Goal: Task Accomplishment & Management: Complete application form

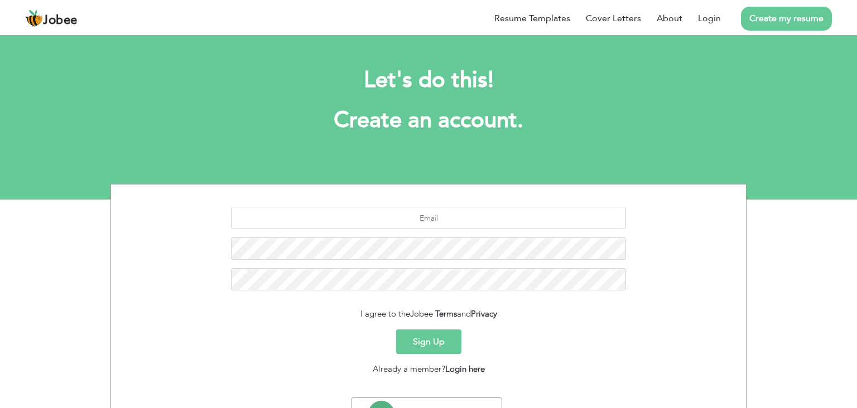
scroll to position [49, 0]
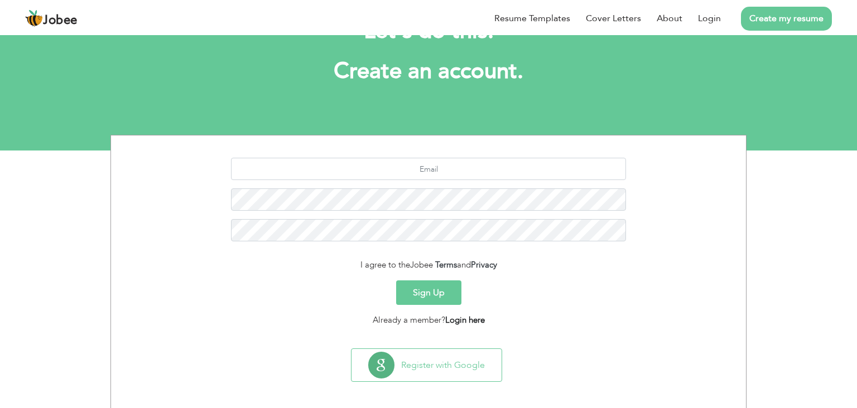
click at [471, 321] on link "Login here" at bounding box center [465, 320] width 40 height 11
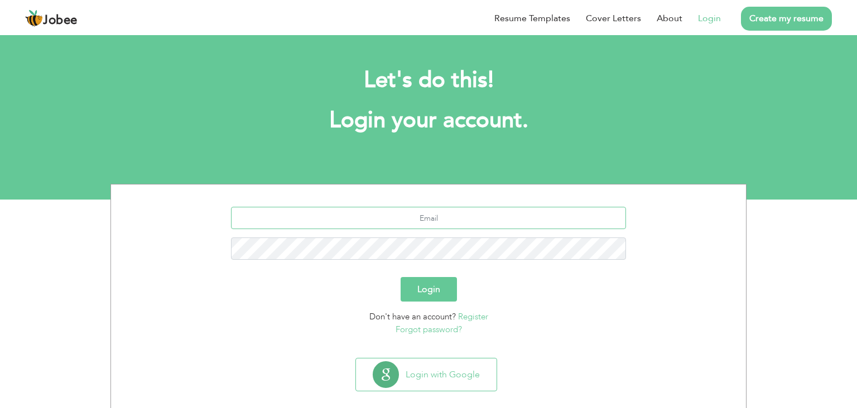
click at [419, 218] on input "text" at bounding box center [428, 218] width 395 height 22
type input "irfannaqvi216@gmail.com"
click at [419, 285] on button "Login" at bounding box center [428, 289] width 56 height 25
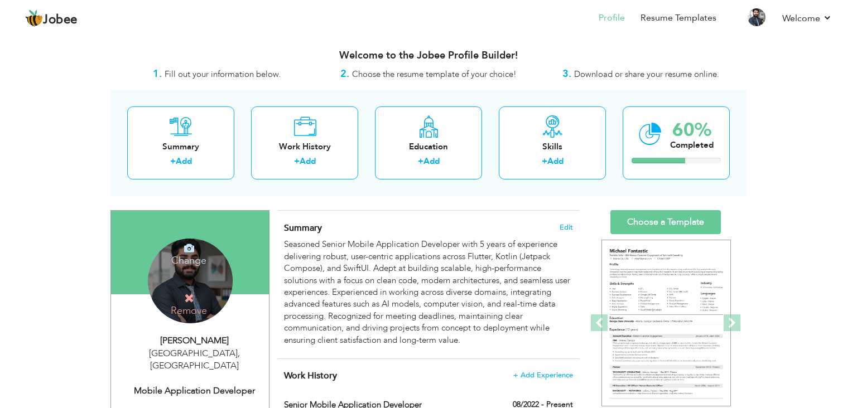
click at [158, 281] on div "Change Remove" at bounding box center [190, 281] width 85 height 85
click at [192, 256] on h4 "Change" at bounding box center [189, 253] width 80 height 27
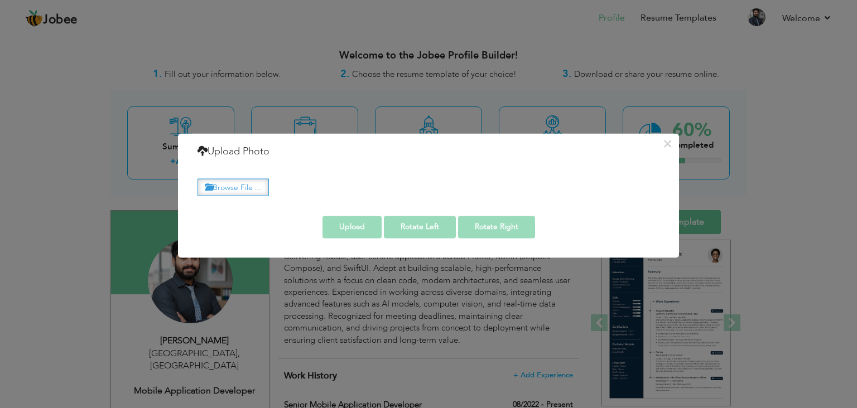
click at [258, 191] on label "Browse File ..." at bounding box center [232, 186] width 71 height 17
click at [0, 0] on input "Browse File ..." at bounding box center [0, 0] width 0 height 0
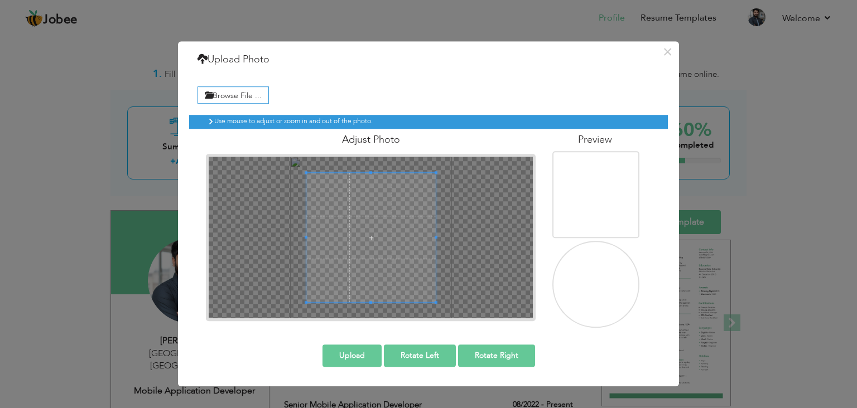
click at [364, 352] on button "Upload" at bounding box center [351, 356] width 59 height 22
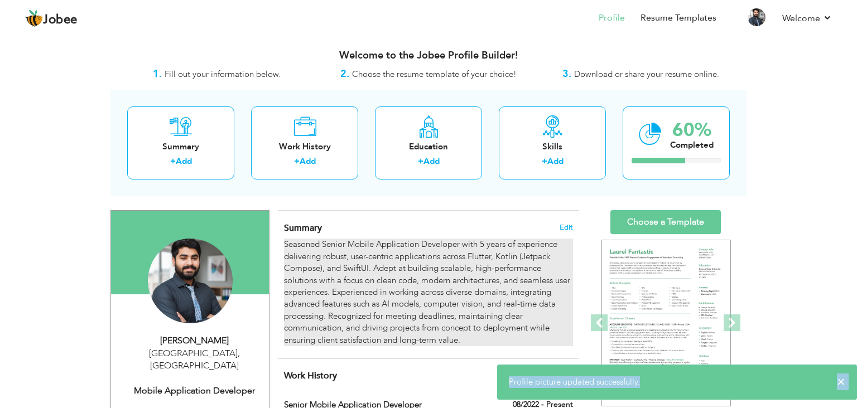
drag, startPoint x: 382, startPoint y: 260, endPoint x: 382, endPoint y: 281, distance: 20.6
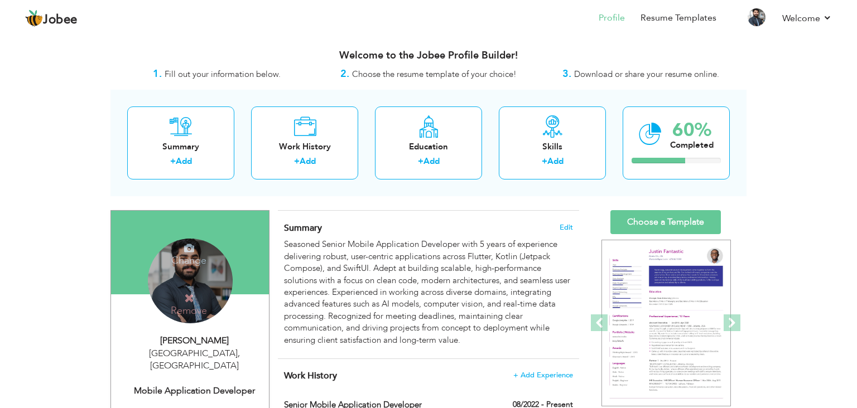
click at [207, 288] on div "Change Remove" at bounding box center [190, 281] width 85 height 85
click at [192, 263] on h4 "Change" at bounding box center [189, 253] width 80 height 27
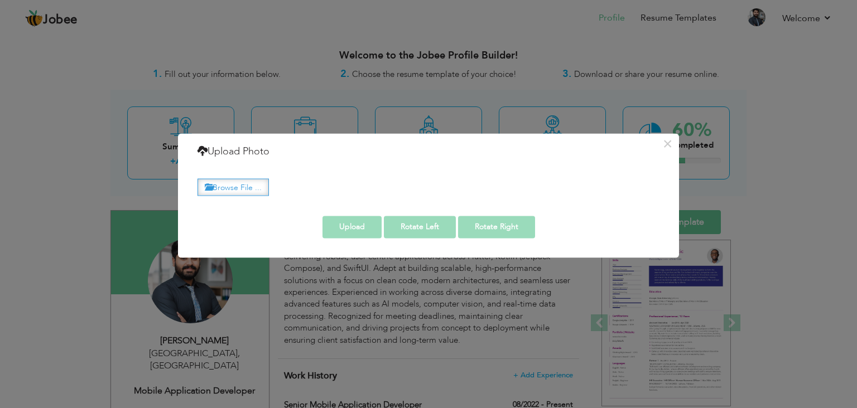
click at [247, 183] on label "Browse File ..." at bounding box center [232, 186] width 71 height 17
click at [0, 0] on input "Browse File ..." at bounding box center [0, 0] width 0 height 0
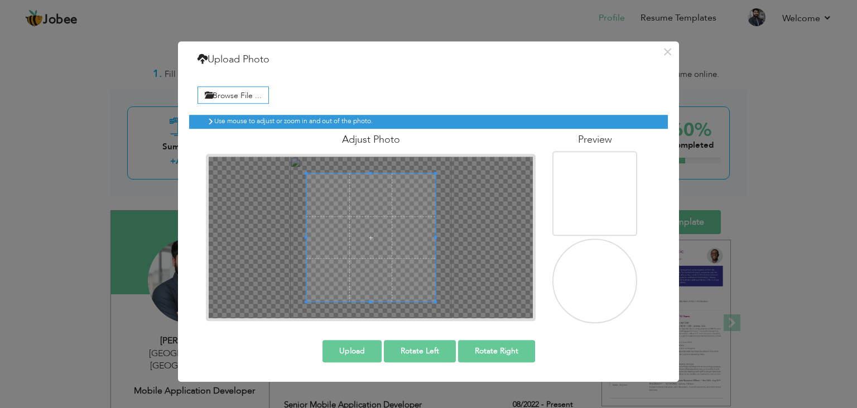
click at [368, 350] on button "Upload" at bounding box center [351, 351] width 59 height 22
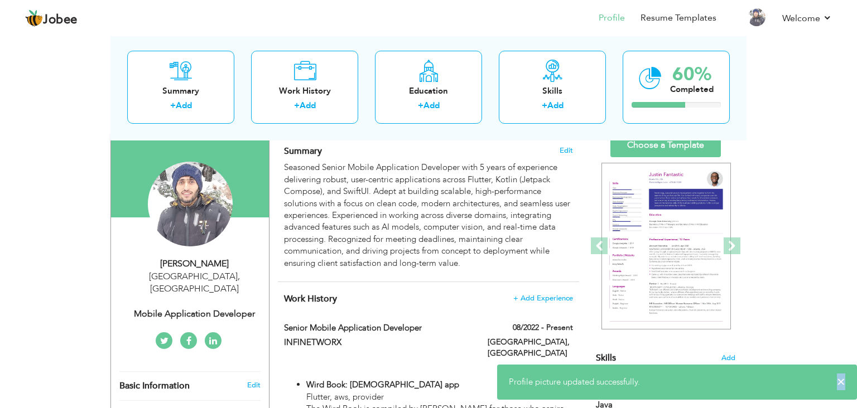
scroll to position [93, 0]
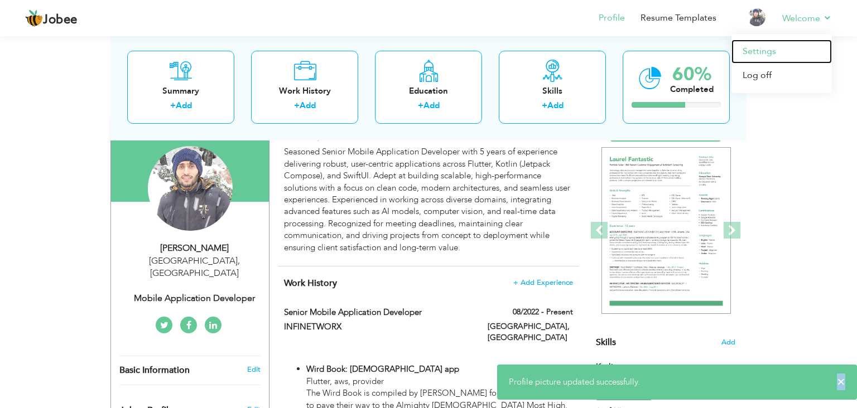
click at [772, 50] on link "Settings" at bounding box center [781, 52] width 100 height 24
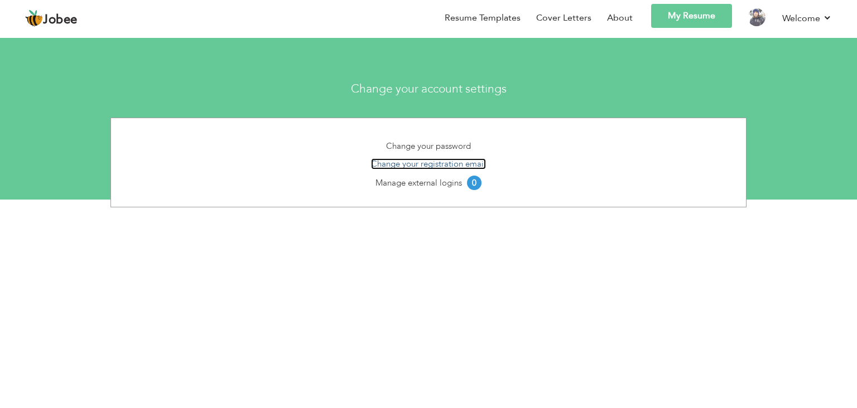
click at [383, 163] on link "Change your registration email" at bounding box center [428, 163] width 115 height 11
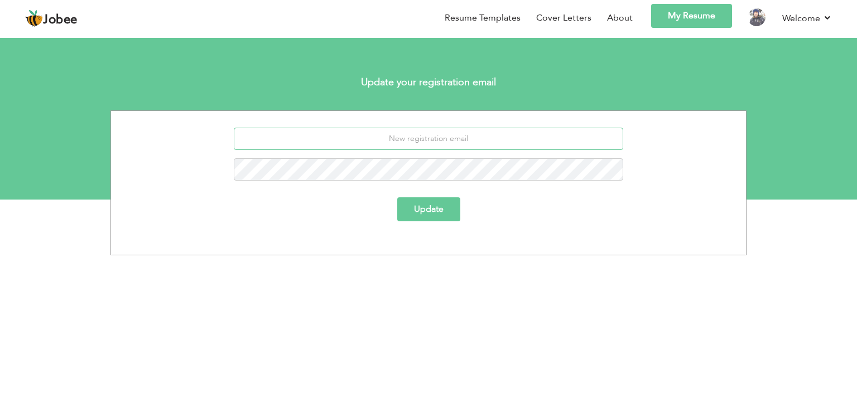
click at [428, 143] on input "email" at bounding box center [429, 139] width 390 height 22
paste input "[EMAIL_ADDRESS][DOMAIN_NAME]"
type input "[EMAIL_ADDRESS][DOMAIN_NAME]"
click at [437, 199] on button "Update" at bounding box center [428, 209] width 63 height 24
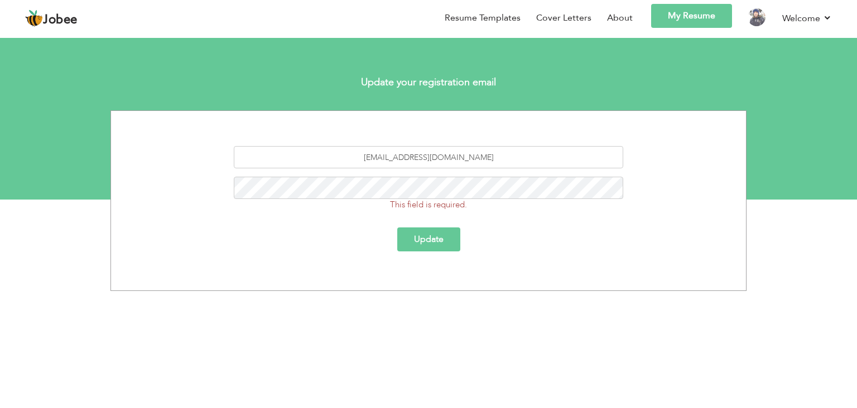
click at [455, 236] on button "Update" at bounding box center [428, 240] width 63 height 24
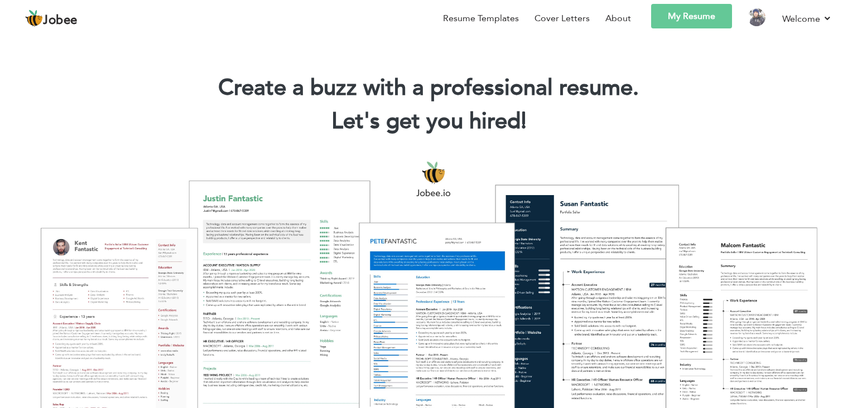
click at [685, 16] on link "My Resume" at bounding box center [691, 16] width 81 height 25
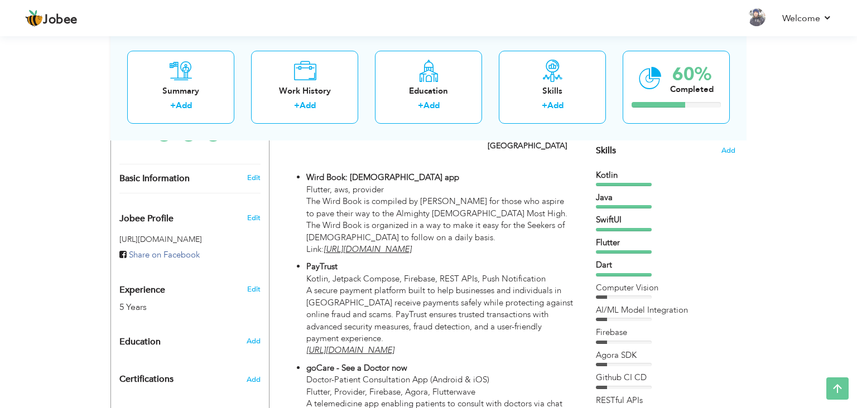
scroll to position [289, 0]
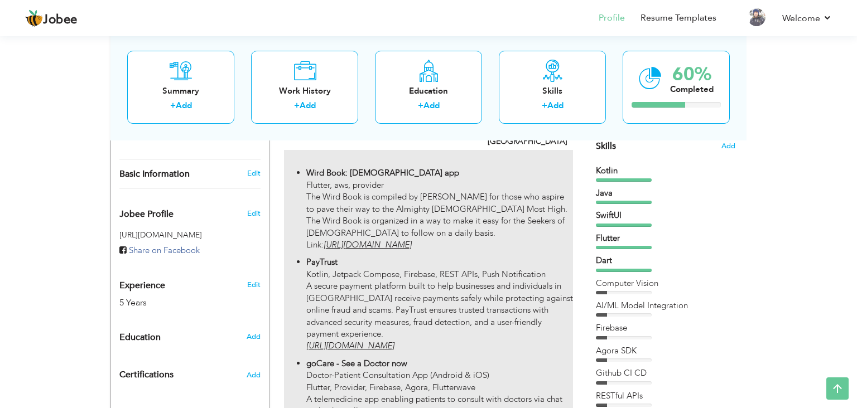
click at [398, 224] on p "Wird Book: Islamic app Flutter, aws, provider The Wird Book is compiled by Shay…" at bounding box center [439, 209] width 267 height 84
type input "Senior Mobile Application Developer"
type input "INFINETWORX"
type input "08/2022"
type input "[GEOGRAPHIC_DATA]"
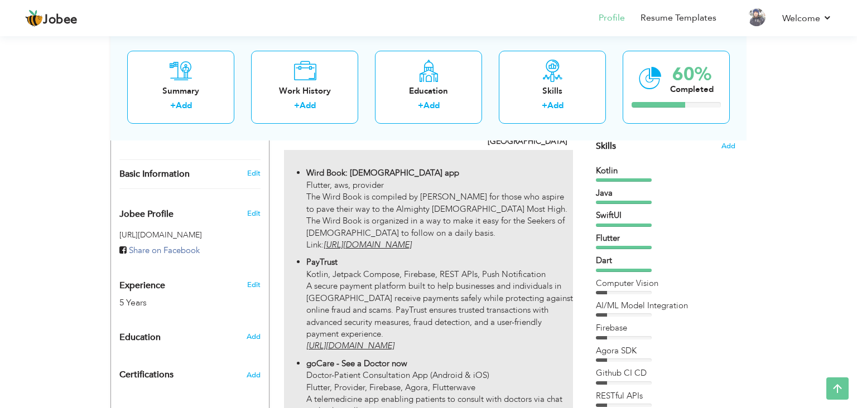
type input "[GEOGRAPHIC_DATA]"
checkbox input "true"
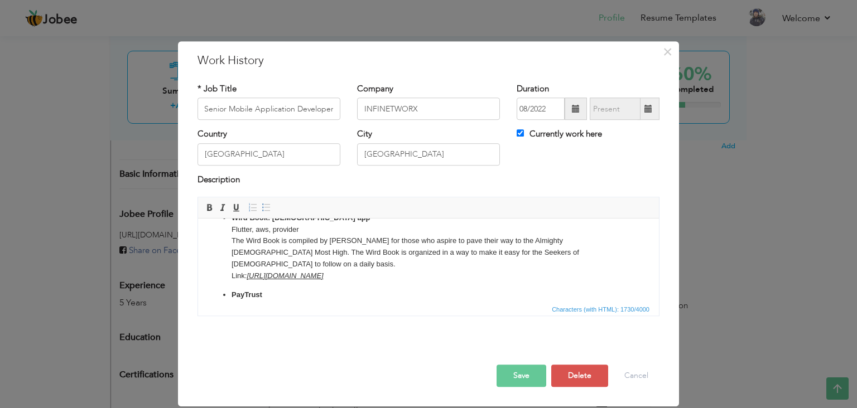
scroll to position [0, 0]
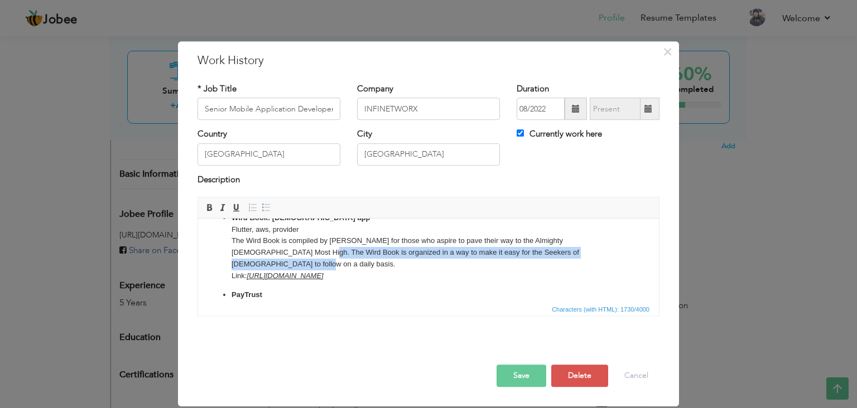
drag, startPoint x: 597, startPoint y: 253, endPoint x: 269, endPoint y: 256, distance: 328.0
click at [269, 256] on p "Wird Book: Islamic app Flutter, aws, provider The Wird Book is compiled by Shay…" at bounding box center [428, 248] width 394 height 70
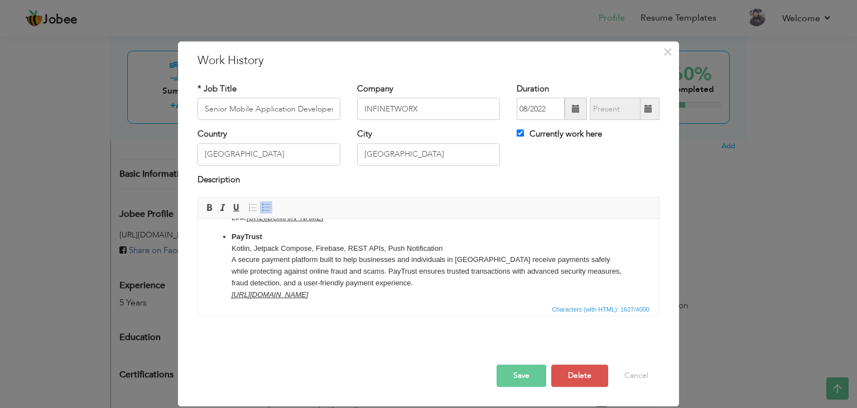
scroll to position [84, 0]
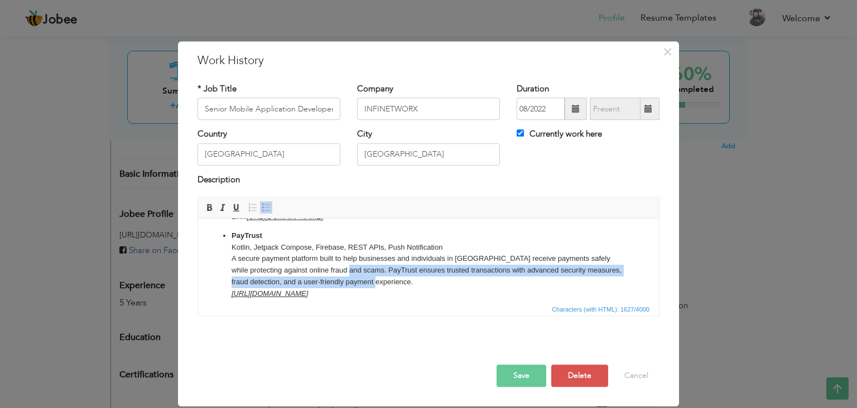
drag, startPoint x: 366, startPoint y: 281, endPoint x: 337, endPoint y: 270, distance: 30.9
click at [337, 270] on p "PayTrust Kotlin, Jetpack Compose, Firebase, REST APIs, Push Notification A secu…" at bounding box center [428, 265] width 394 height 70
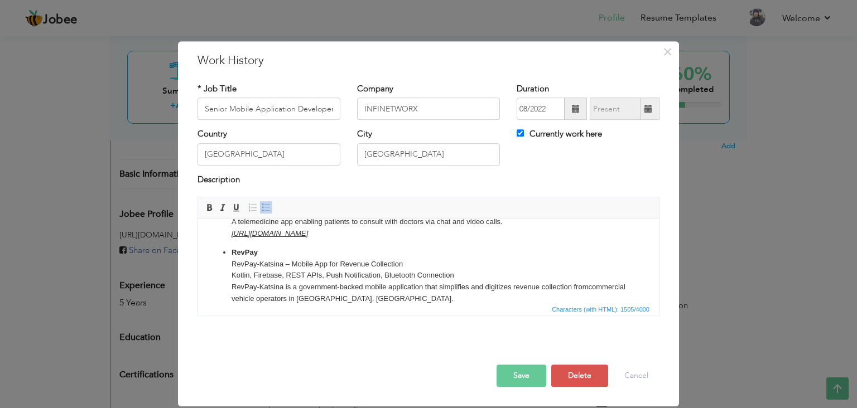
scroll to position [223, 0]
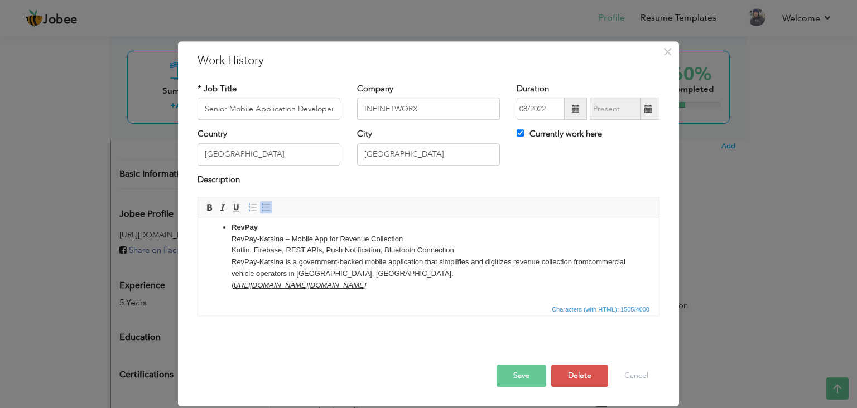
click at [508, 380] on button "Save" at bounding box center [521, 376] width 50 height 22
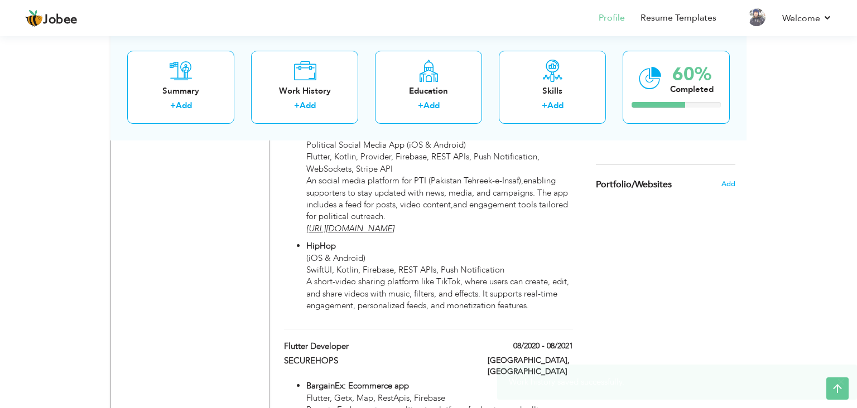
scroll to position [737, 0]
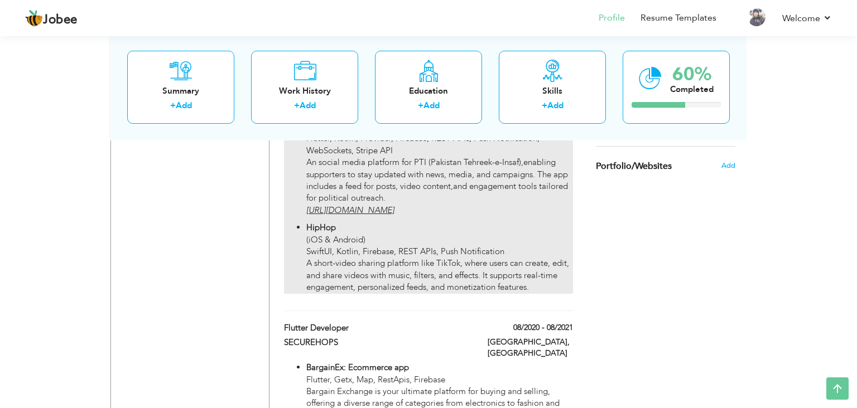
click at [463, 183] on p "Raabta Social Political Social Media App (iOS & Android) Flutter, Kotlin, Provi…" at bounding box center [439, 163] width 267 height 108
type input "Mobile Application Developer"
type input "Socioon Limited"
type input "08/2021"
type input "08/2022"
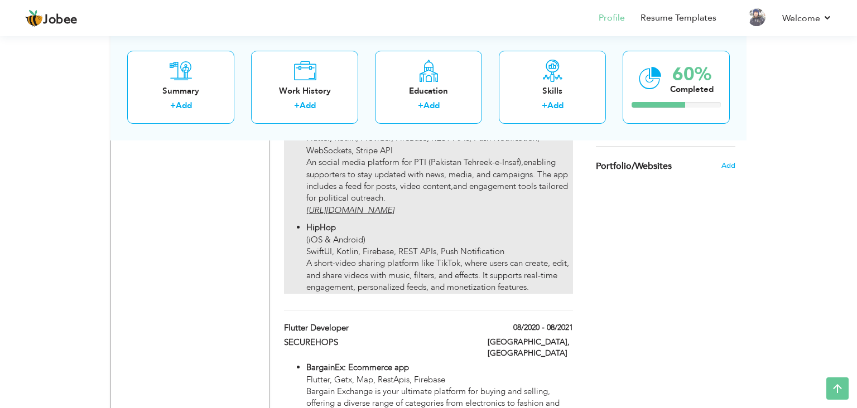
checkbox input "false"
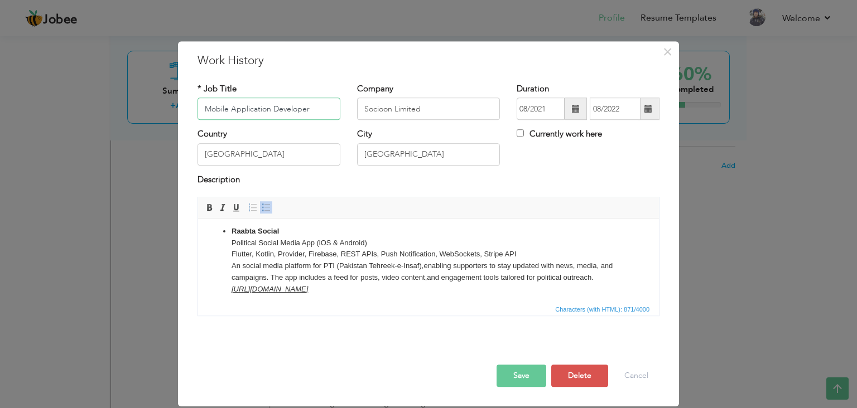
scroll to position [23, 0]
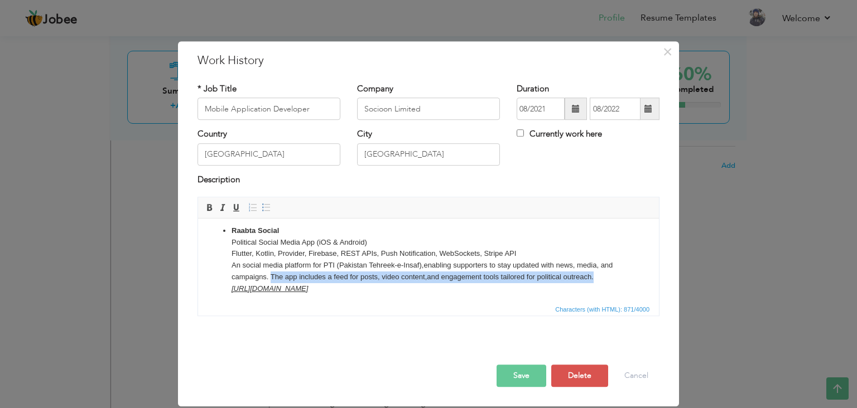
drag, startPoint x: 271, startPoint y: 274, endPoint x: 599, endPoint y: 278, distance: 328.0
click at [599, 278] on p "Raabta Social Political Social Media App (iOS & Android) Flutter, Kotlin, Provi…" at bounding box center [428, 260] width 394 height 70
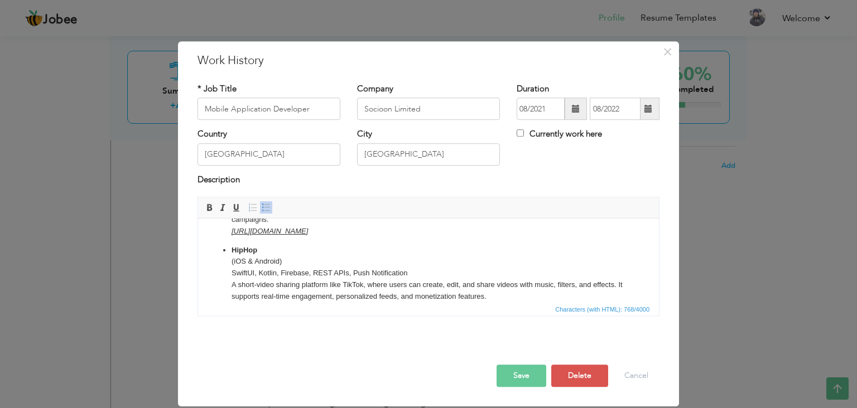
scroll to position [92, 0]
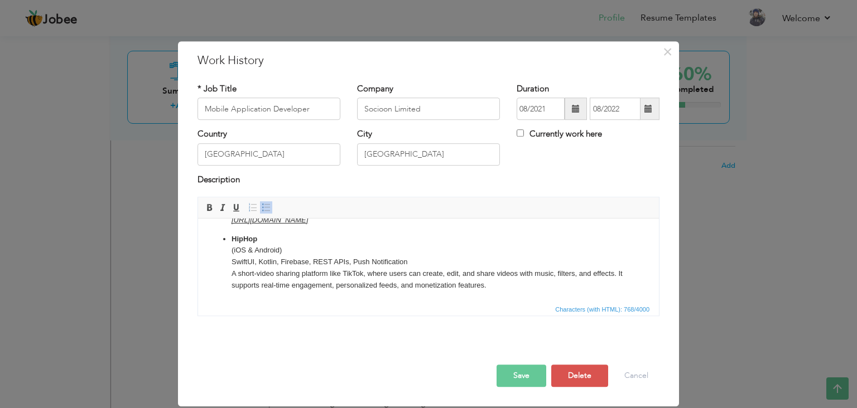
click at [526, 374] on button "Save" at bounding box center [521, 376] width 50 height 22
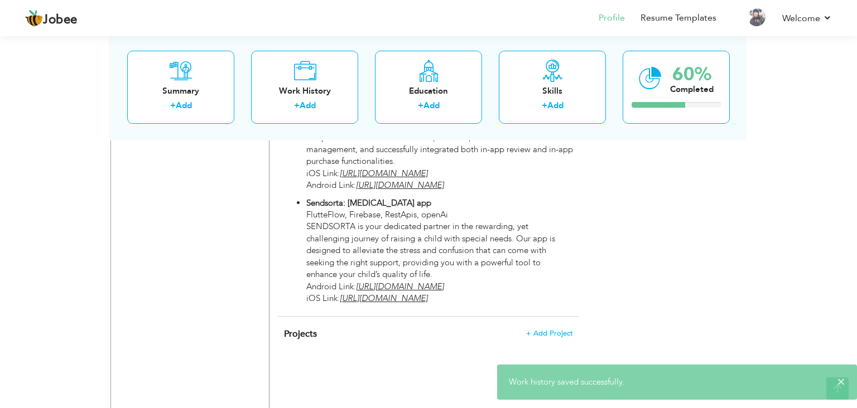
scroll to position [1072, 0]
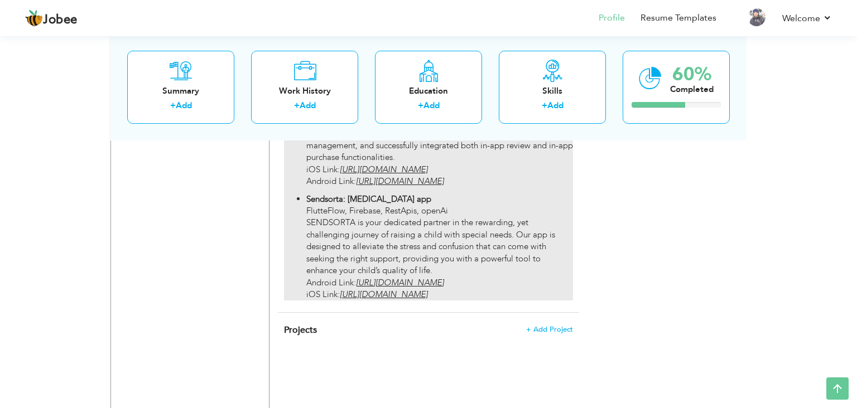
click at [475, 301] on p "Sendsorta: Autism app FlutteFlow, Firebase, RestApis, openAi SENDSORTA is your …" at bounding box center [439, 248] width 267 height 108
type input "Flutter Developer"
type input "SECUREHOPS"
type input "08/2020"
type input "08/2021"
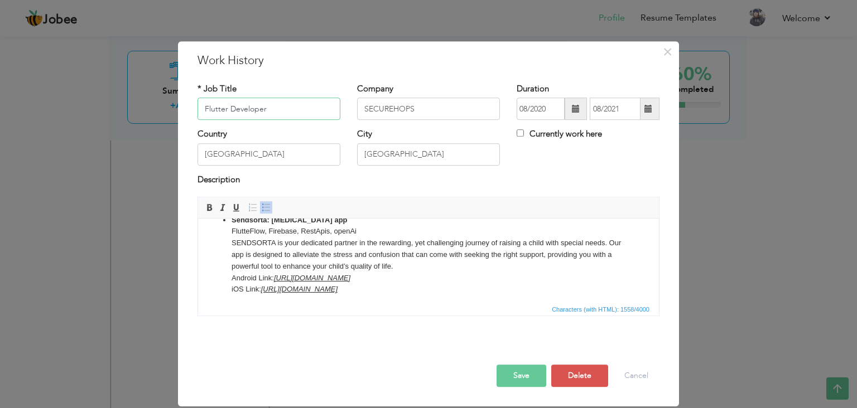
scroll to position [170, 0]
click at [440, 265] on p "Sendsorta: Autism app FlutteFlow, Firebase, RestApis, openAi SENDSORTA is your …" at bounding box center [428, 254] width 394 height 81
click at [536, 375] on button "Save" at bounding box center [521, 376] width 50 height 22
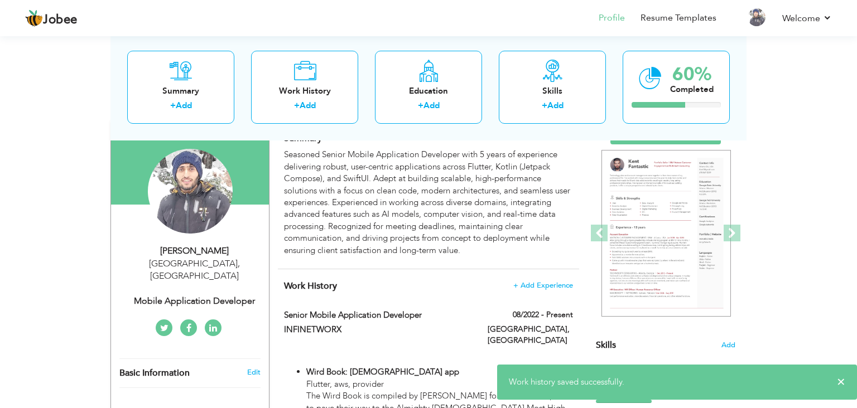
scroll to position [0, 0]
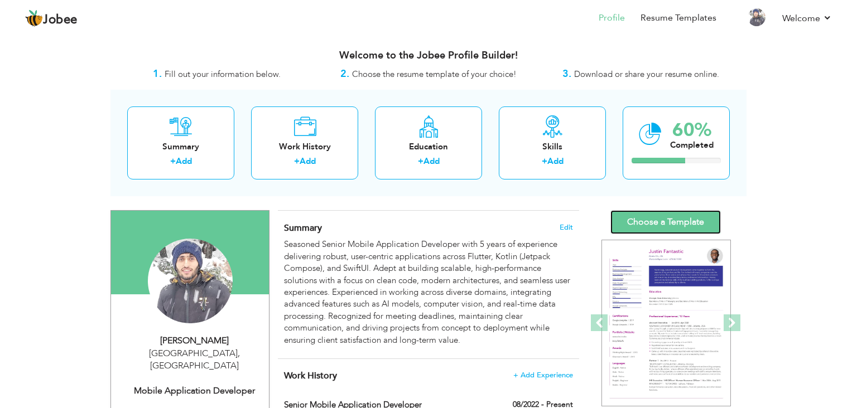
click at [631, 220] on link "Choose a Template" at bounding box center [665, 222] width 110 height 24
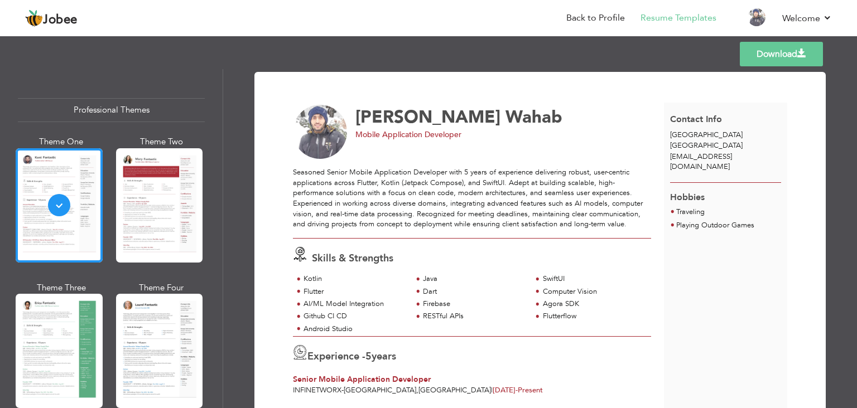
click at [748, 53] on link "Download" at bounding box center [781, 54] width 83 height 25
